Goal: Task Accomplishment & Management: Use online tool/utility

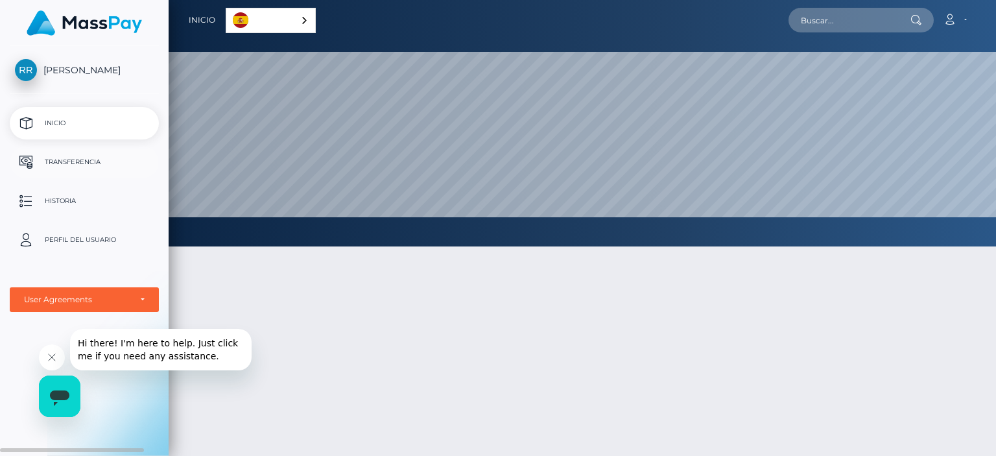
click at [92, 166] on p "Transferencia" at bounding box center [84, 161] width 139 height 19
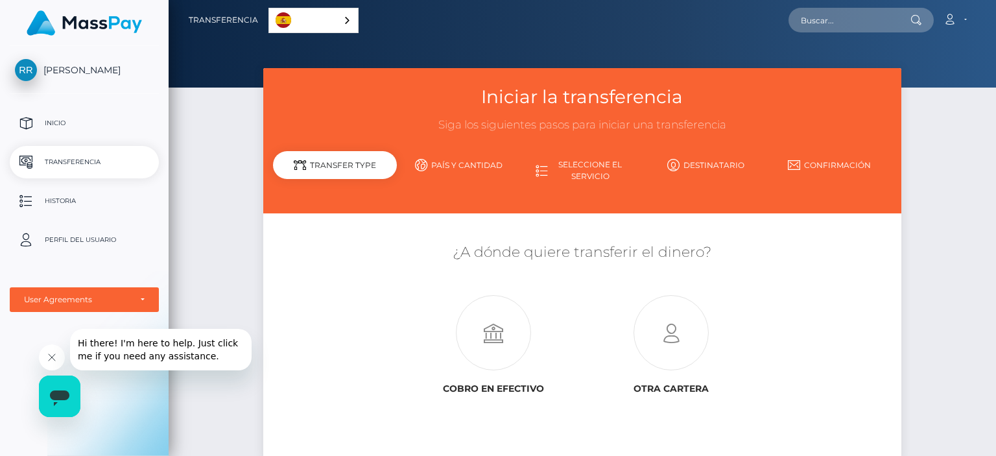
click at [210, 217] on div "Iniciar la transferencia Siga los siguientes pasos para iniciar una transferenc…" at bounding box center [582, 280] width 827 height 424
click at [64, 113] on p "Inicio" at bounding box center [84, 122] width 139 height 19
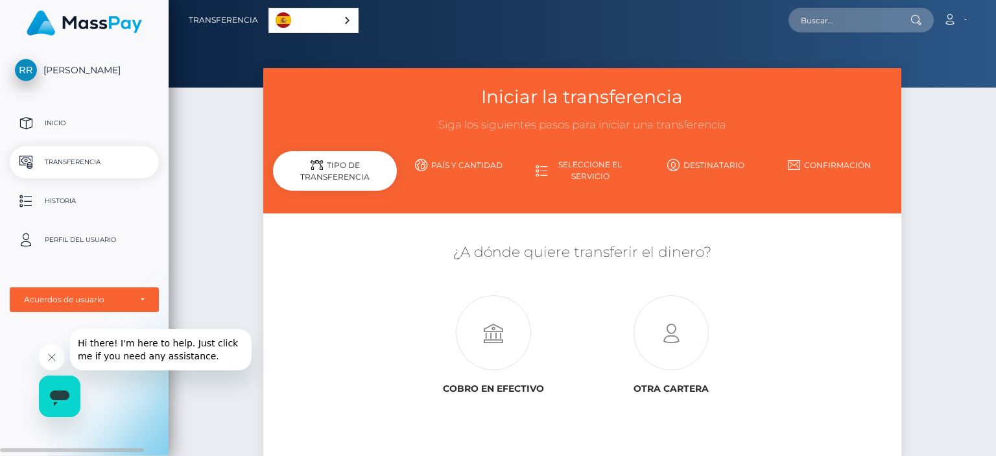
click at [65, 129] on p "Inicio" at bounding box center [84, 122] width 139 height 19
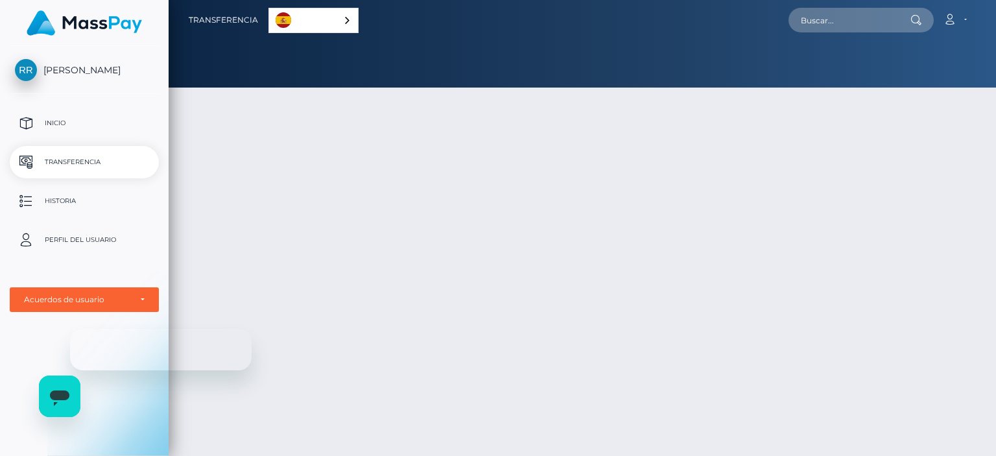
drag, startPoint x: 0, startPoint y: 0, endPoint x: 104, endPoint y: 21, distance: 105.9
click at [104, 21] on img at bounding box center [84, 22] width 115 height 25
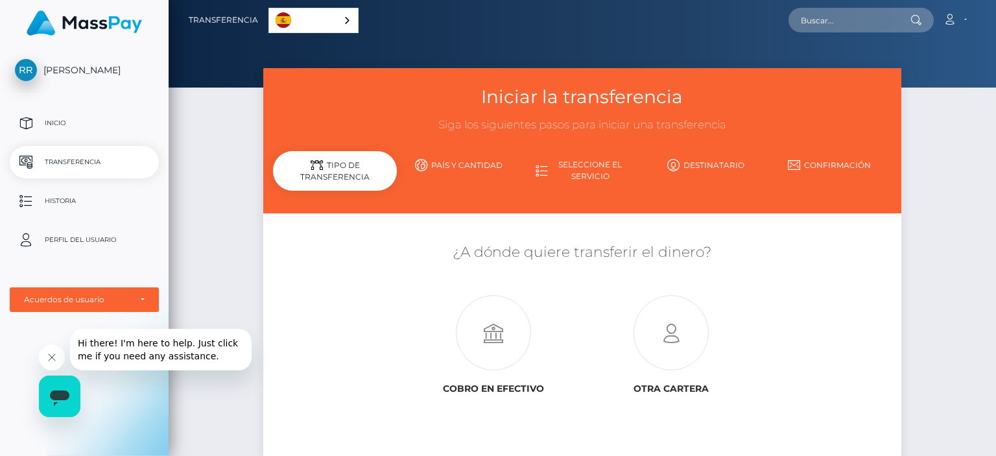
click at [47, 353] on icon "Cerrar mensaje de la compañía" at bounding box center [52, 357] width 10 height 10
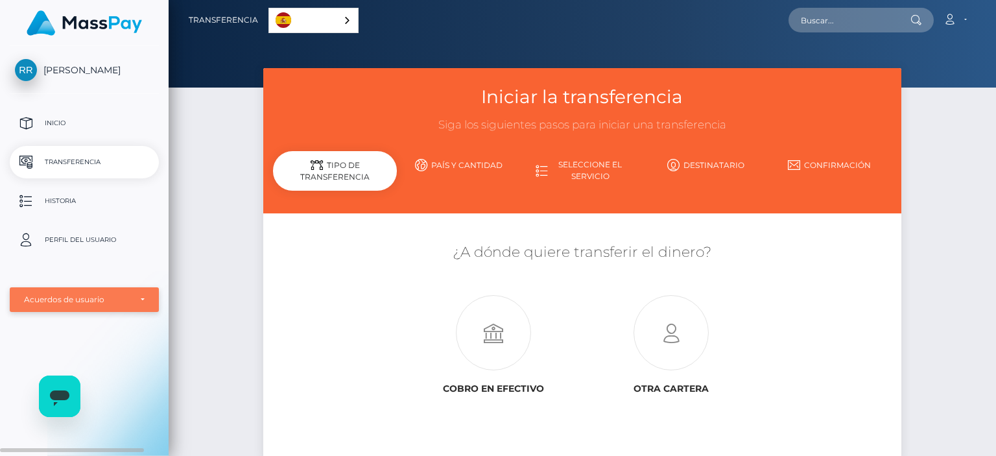
click at [148, 295] on div "Acuerdos de usuario" at bounding box center [84, 299] width 149 height 25
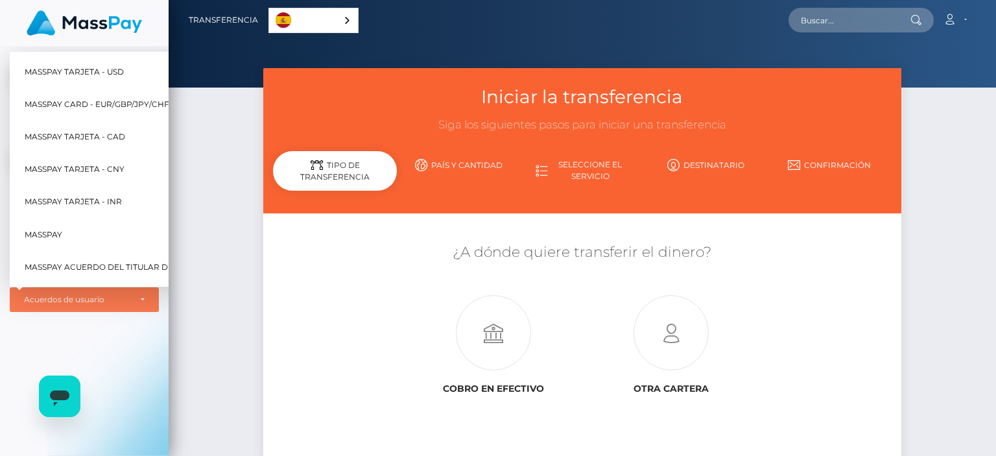
click at [172, 161] on div "Iniciar la transferencia Siga los siguientes pasos para iniciar una transferenc…" at bounding box center [582, 280] width 827 height 424
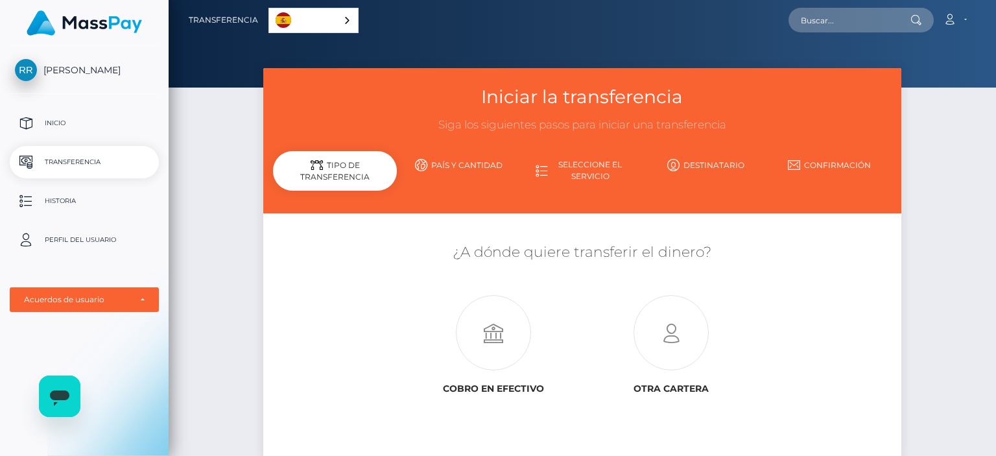
click at [335, 15] on div "Español" at bounding box center [313, 20] width 90 height 25
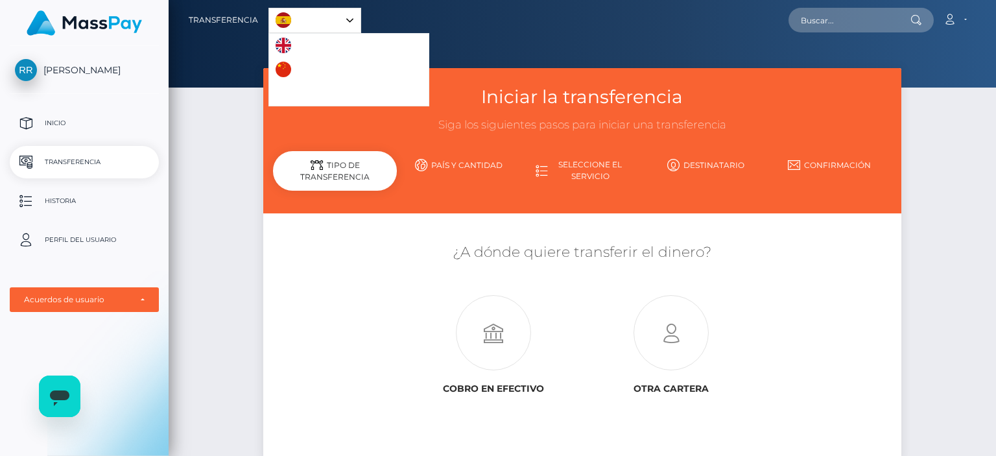
click at [337, 18] on link "Español" at bounding box center [314, 20] width 91 height 24
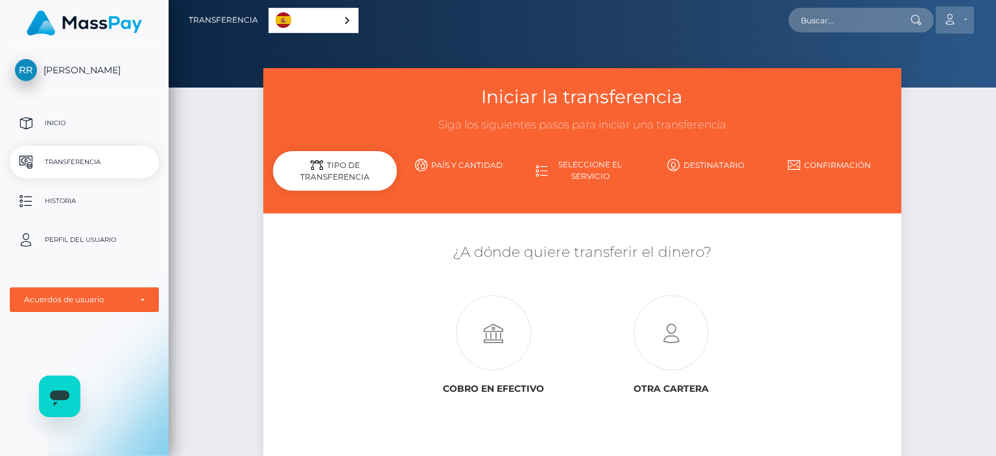
click at [956, 23] on icon at bounding box center [950, 19] width 14 height 10
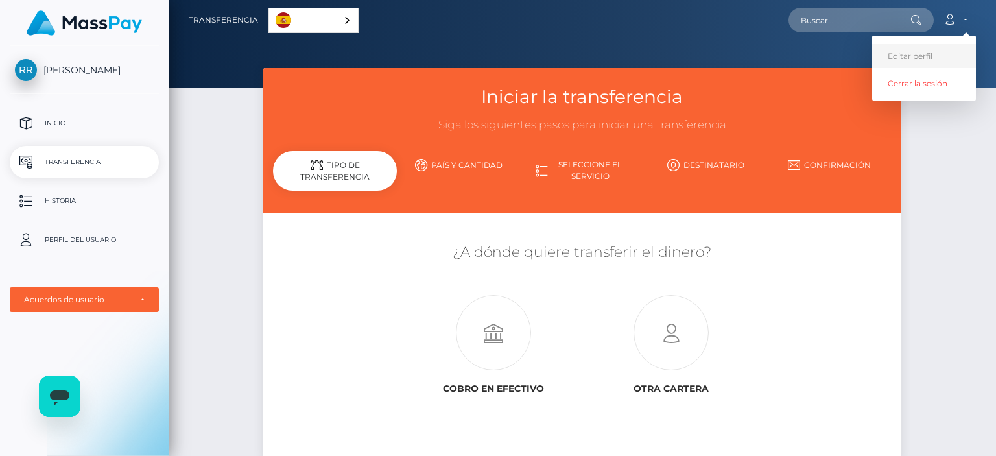
click at [917, 53] on link "Editar perfil" at bounding box center [924, 56] width 104 height 24
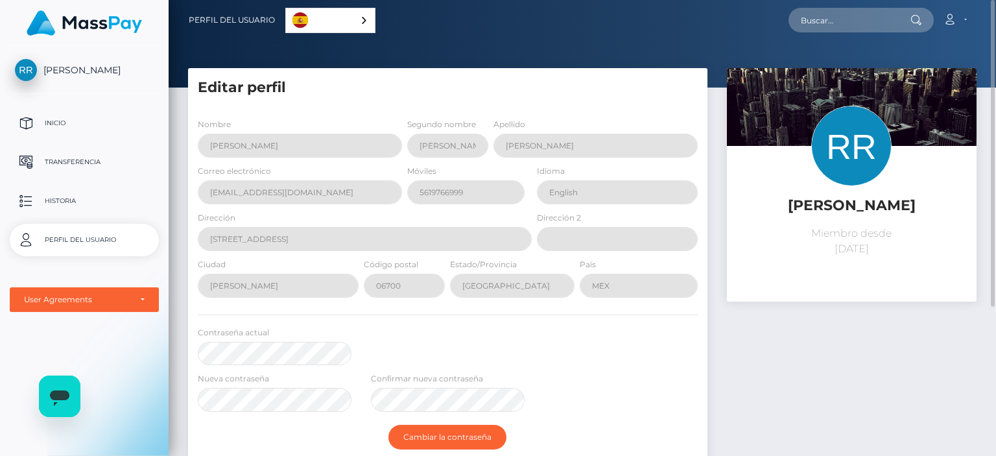
click at [825, 365] on div "Ricardo Adolfo Hidalgo Rodríguez Miembro desde 6 de septiembre de 2025" at bounding box center [851, 330] width 269 height 525
click at [67, 121] on p "Inicio" at bounding box center [84, 122] width 139 height 19
click at [77, 165] on p "Transferencia" at bounding box center [84, 161] width 139 height 19
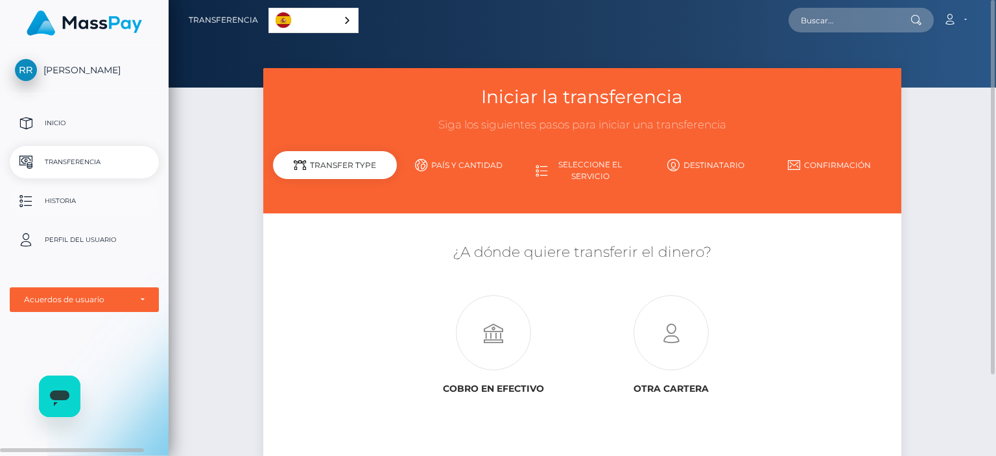
click at [94, 196] on p "Historia" at bounding box center [84, 200] width 139 height 19
click at [83, 238] on p "Perfil del usuario" at bounding box center [84, 239] width 139 height 19
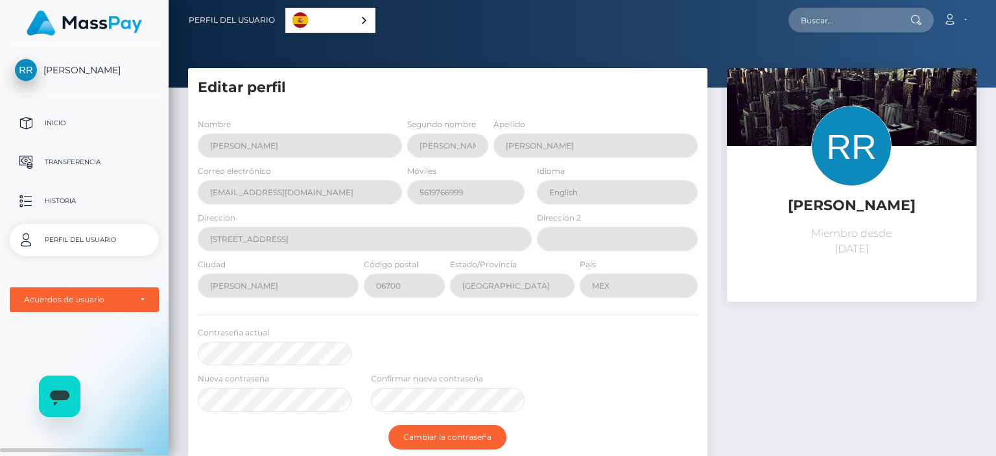
click at [57, 75] on span "[PERSON_NAME]" at bounding box center [84, 70] width 149 height 12
click at [56, 161] on p "Transferencia" at bounding box center [84, 161] width 139 height 19
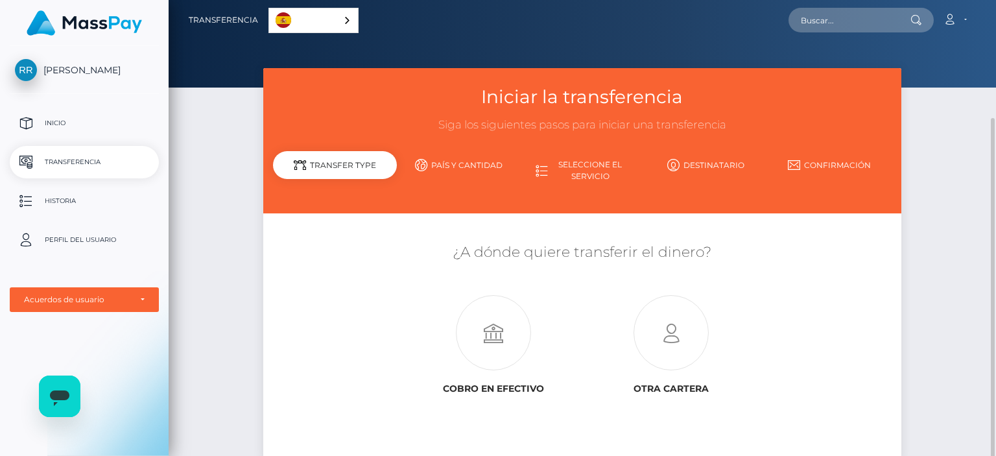
scroll to position [65, 0]
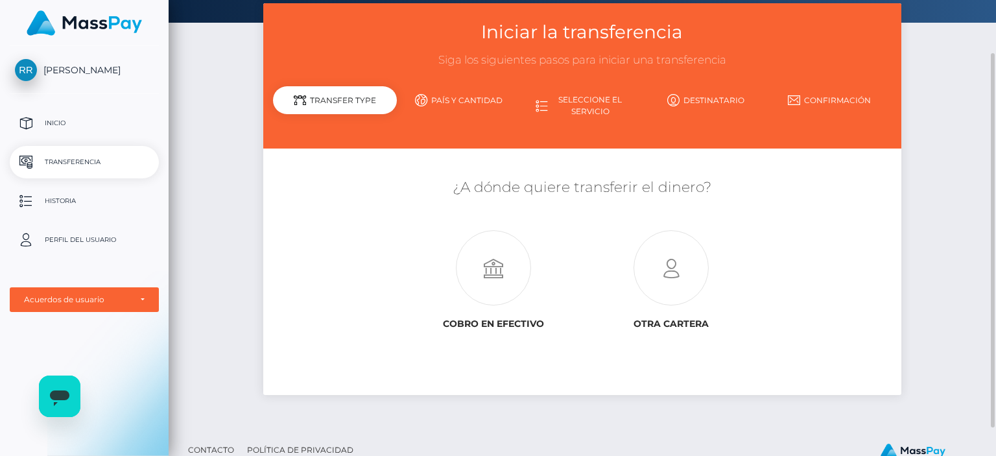
click at [413, 95] on link "País y cantidad" at bounding box center [459, 100] width 124 height 23
click at [468, 95] on link "País y cantidad" at bounding box center [459, 100] width 124 height 23
